Goal: Task Accomplishment & Management: Manage account settings

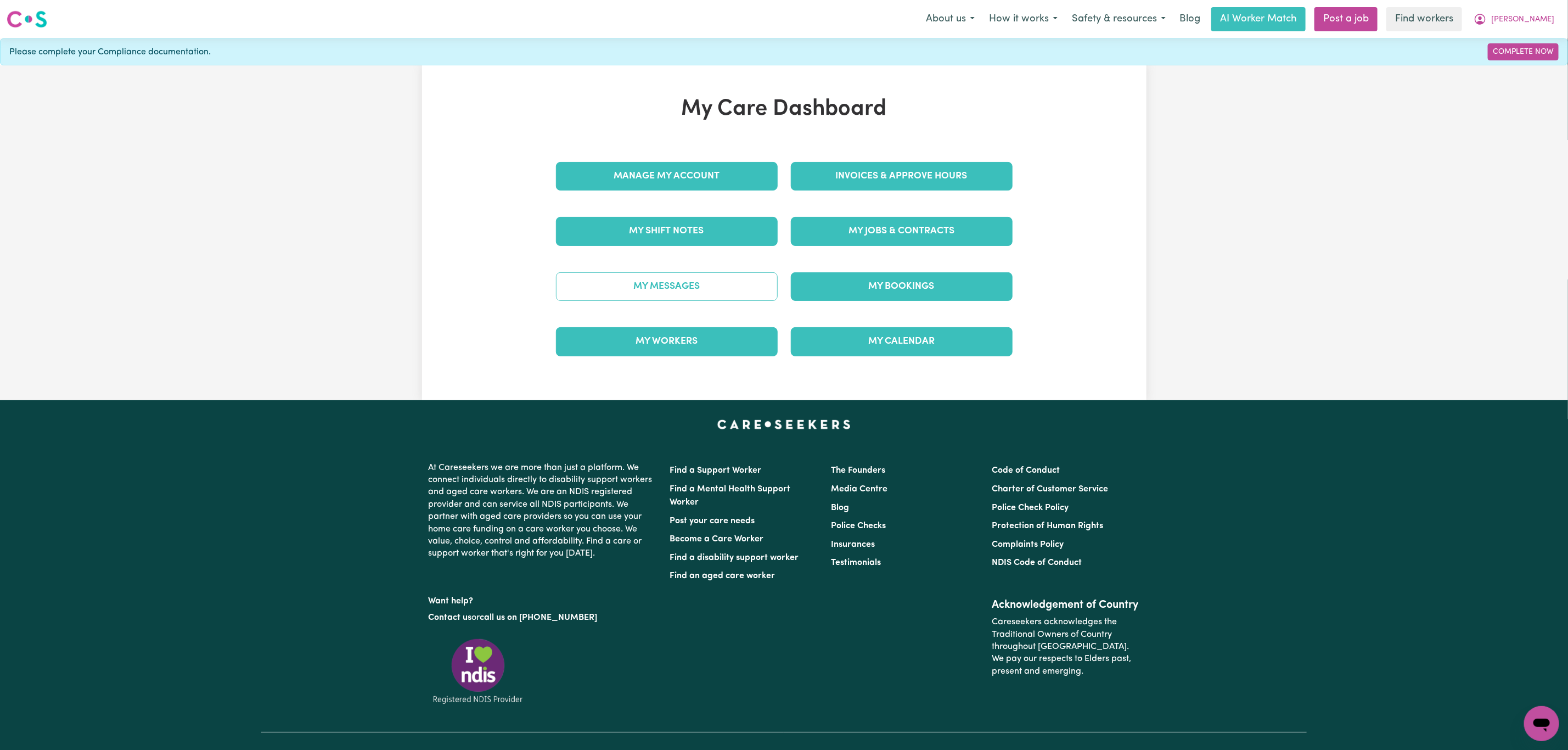
click at [669, 299] on link "My Messages" at bounding box center [667, 286] width 222 height 28
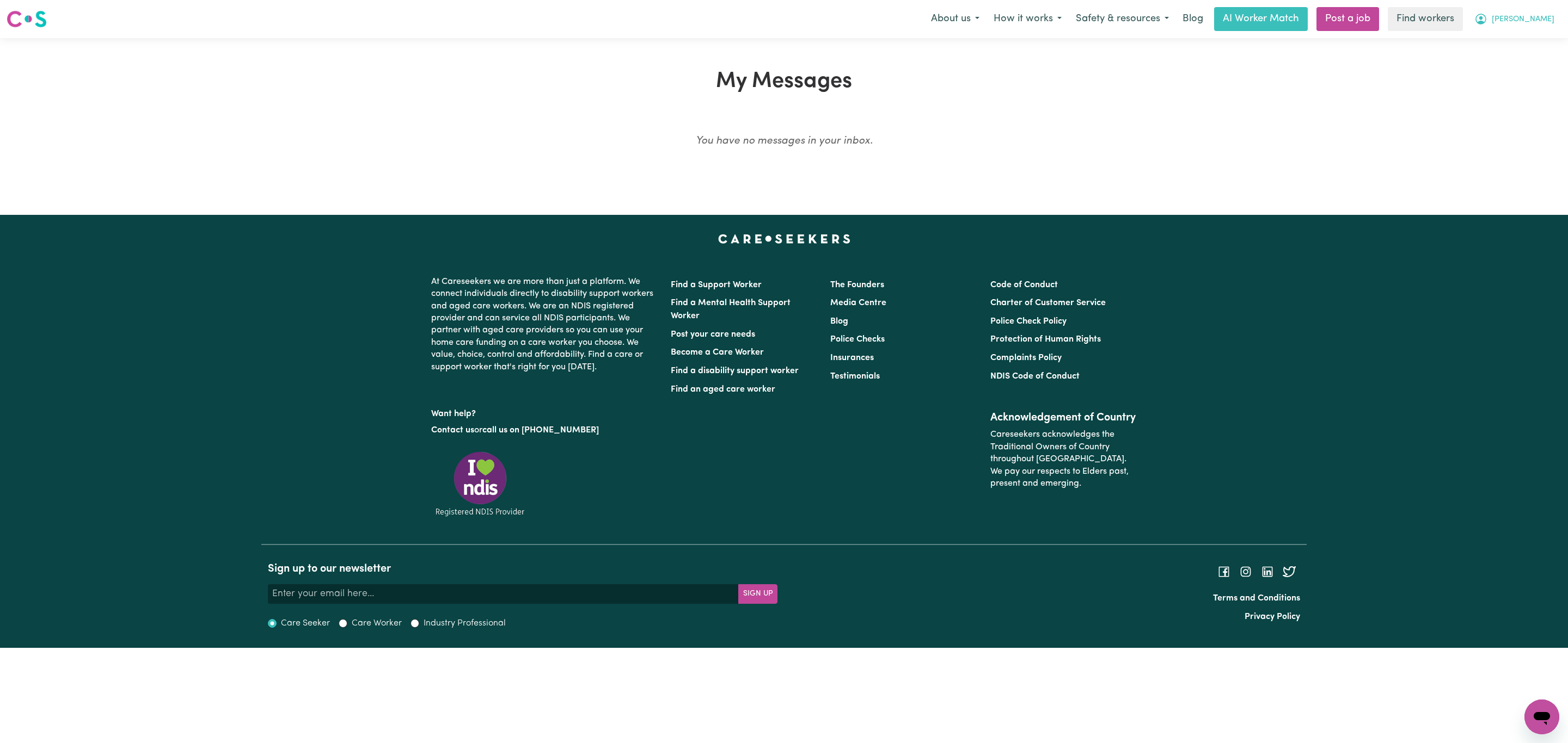
click at [1536, 22] on span "[PERSON_NAME]" at bounding box center [1522, 19] width 63 height 12
click at [1523, 33] on link "My Dashboard" at bounding box center [1518, 41] width 86 height 20
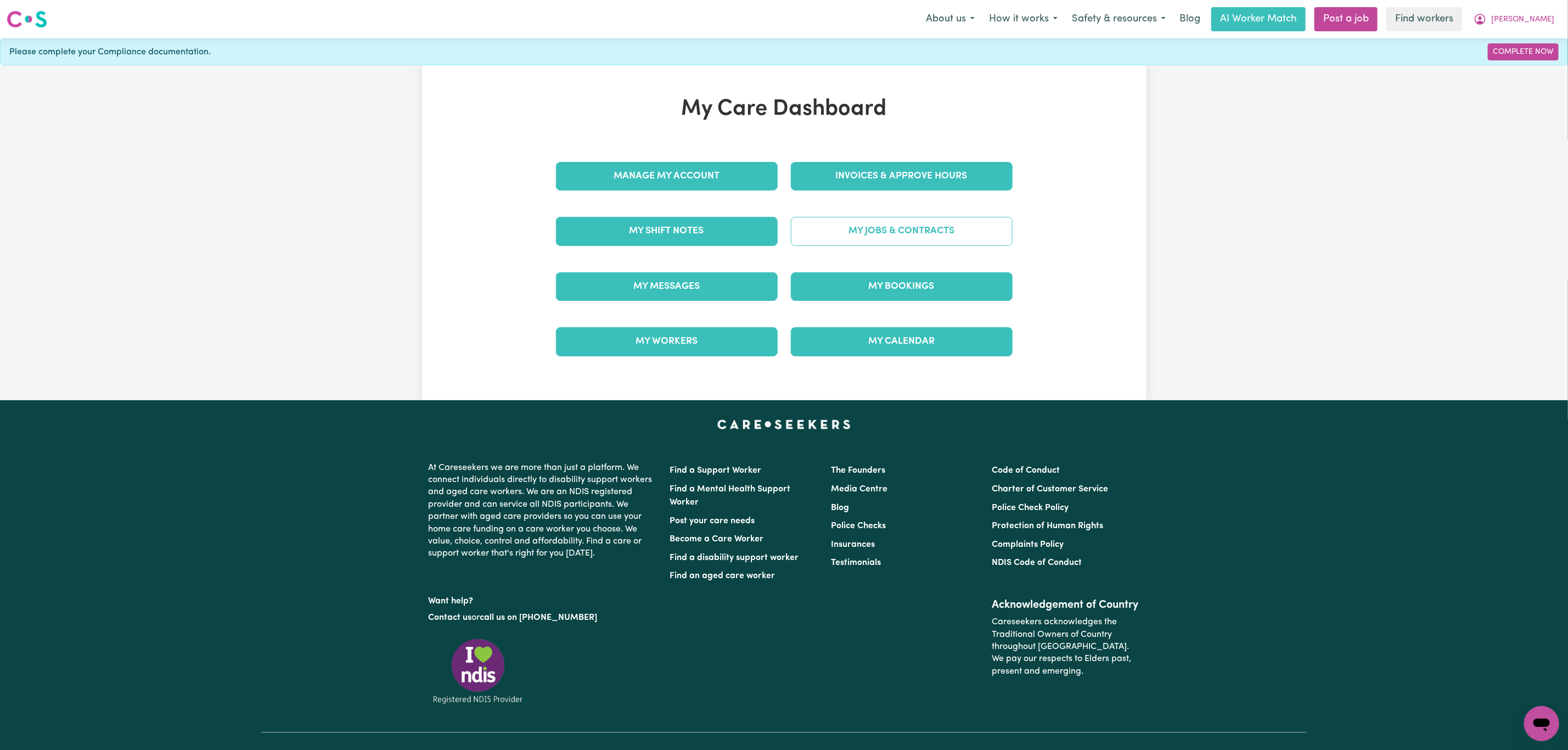
click at [854, 231] on link "My Jobs & Contracts" at bounding box center [902, 231] width 222 height 28
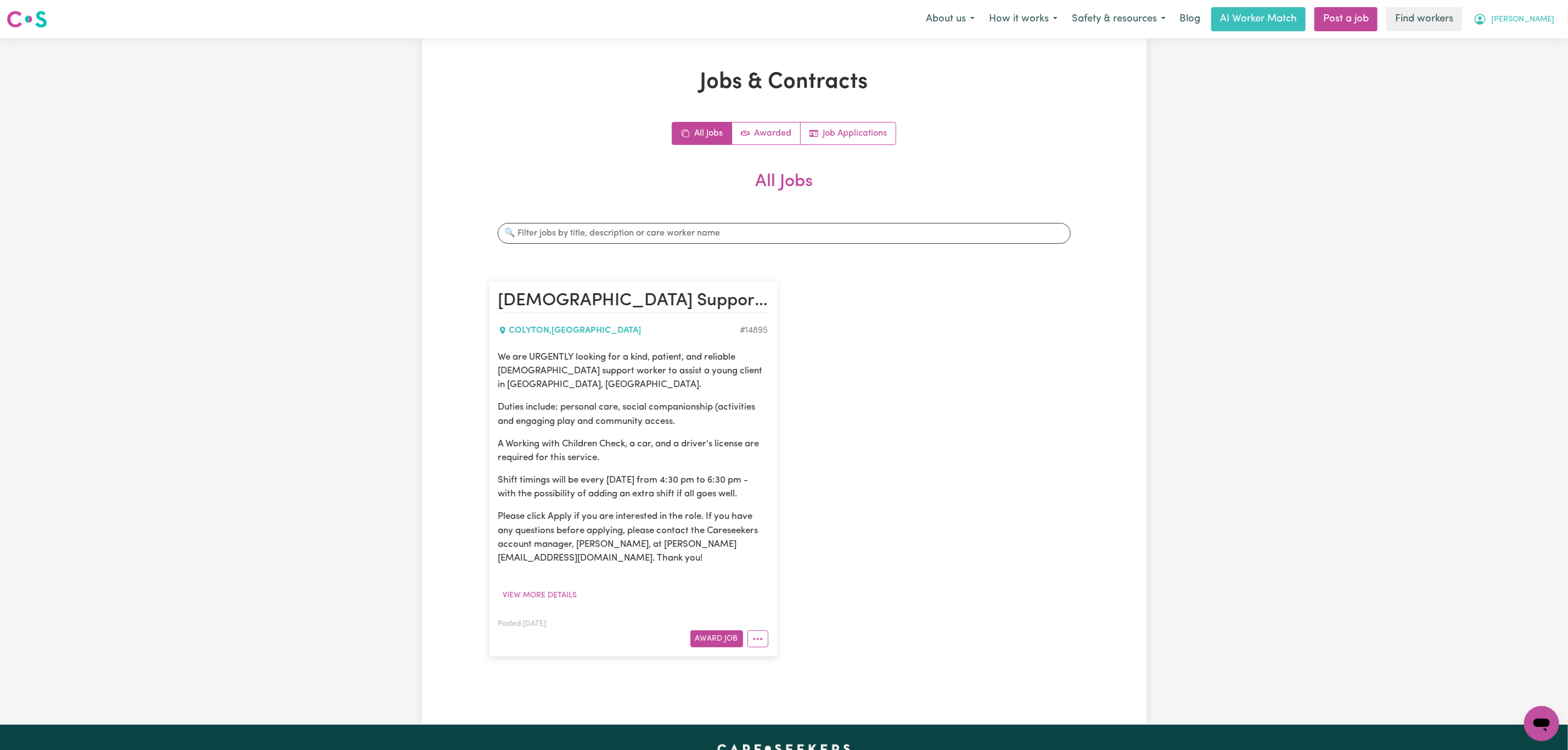
click at [1547, 13] on span "[PERSON_NAME]" at bounding box center [1523, 20] width 63 height 12
click at [1516, 60] on link "Logout" at bounding box center [1518, 62] width 87 height 20
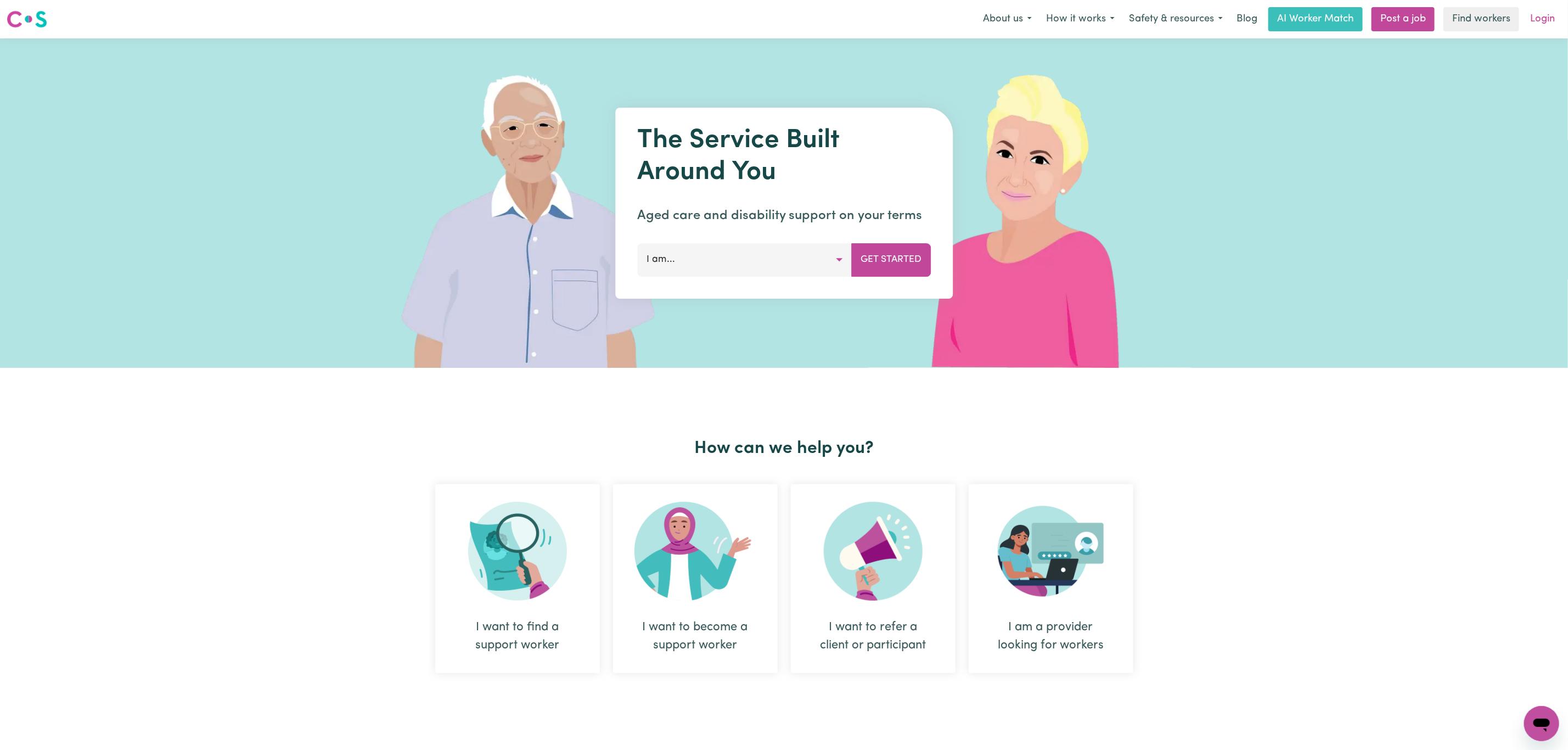
click at [1542, 18] on link "Login" at bounding box center [1542, 19] width 38 height 24
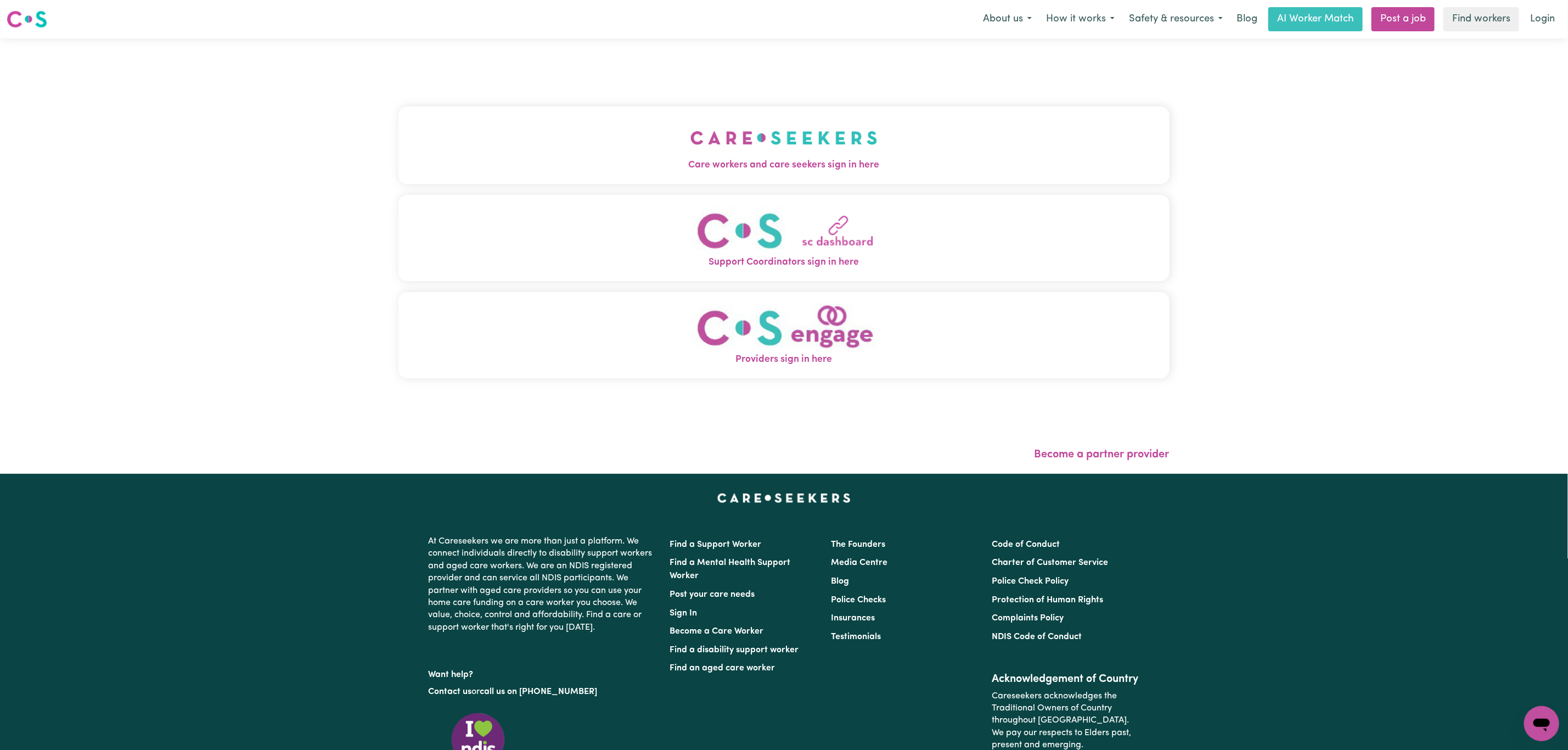
click at [555, 219] on button "Support Coordinators sign in here" at bounding box center [784, 237] width 771 height 86
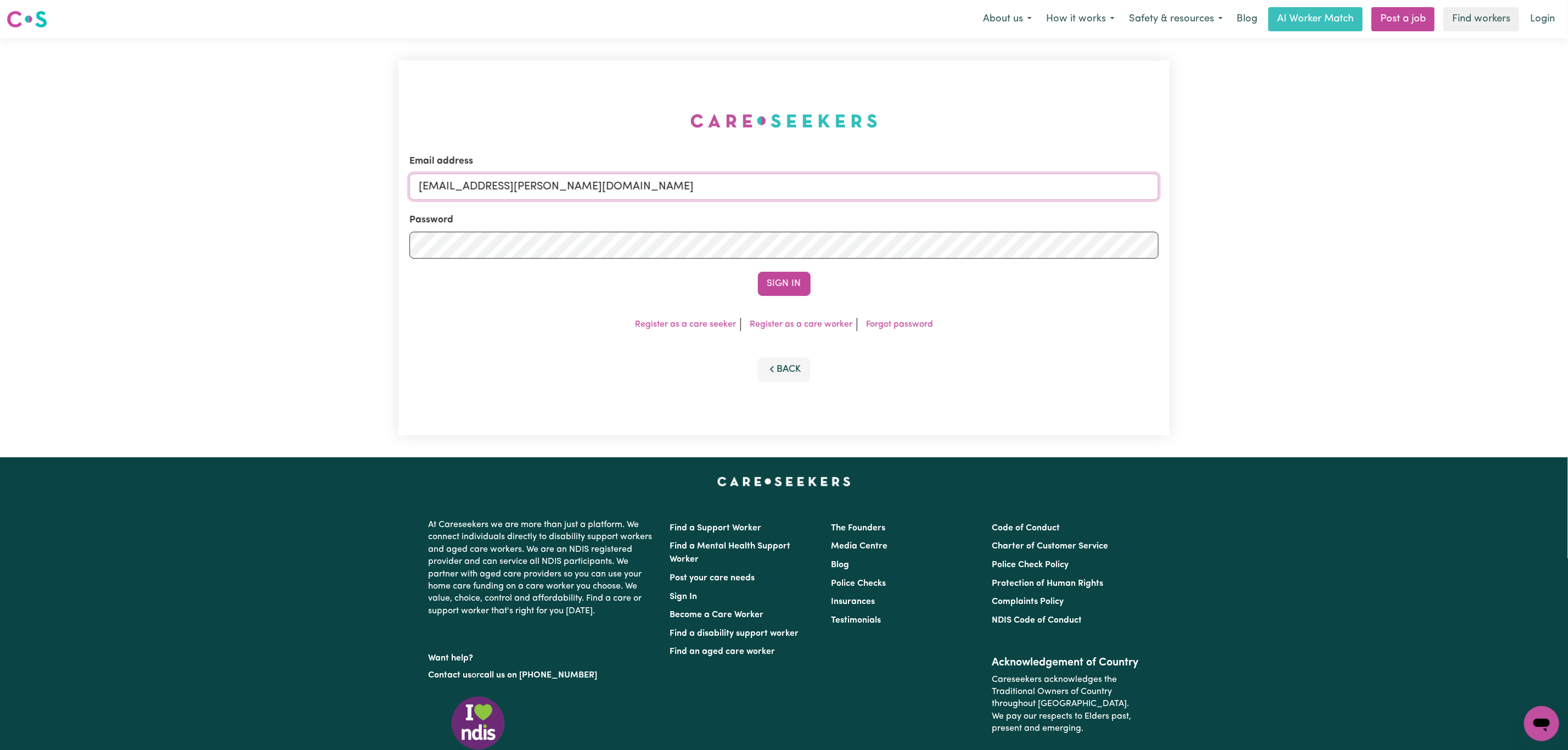
drag, startPoint x: 473, startPoint y: 188, endPoint x: 734, endPoint y: 196, distance: 261.1
click at [692, 192] on input "[EMAIL_ADDRESS][PERSON_NAME][DOMAIN_NAME]" at bounding box center [784, 187] width 749 height 27
paste input "[EMAIL_ADDRESS][DOMAIN_NAME]"
type input "[EMAIL_ADDRESS][DOMAIN_NAME]"
click at [758, 272] on button "Sign In" at bounding box center [784, 283] width 52 height 24
